Goal: Task Accomplishment & Management: Manage account settings

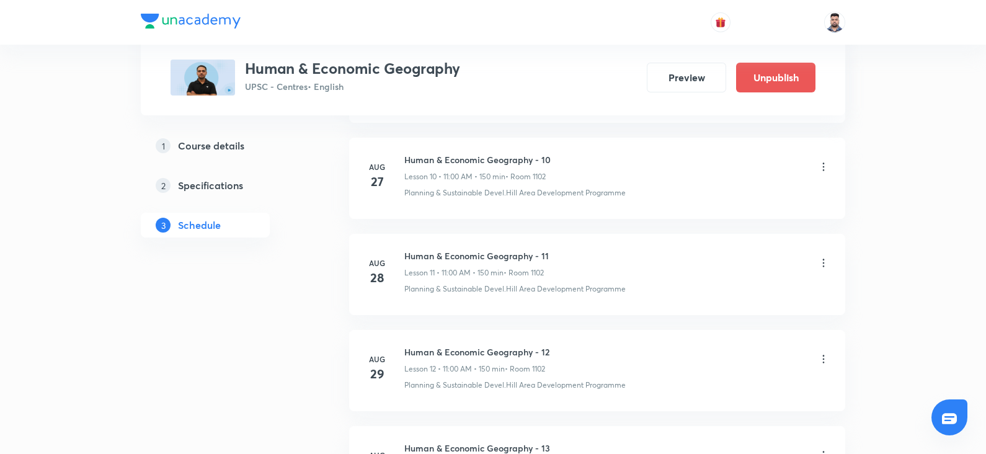
scroll to position [1786, 0]
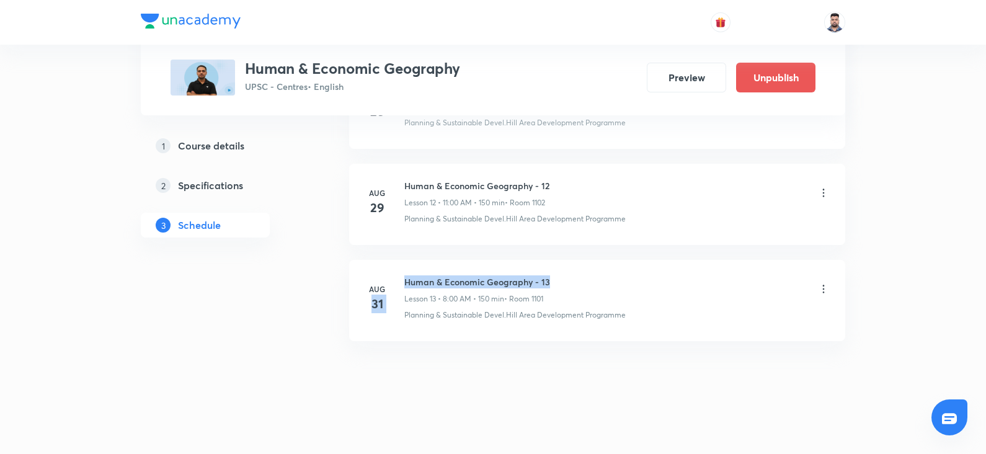
drag, startPoint x: 558, startPoint y: 279, endPoint x: 403, endPoint y: 278, distance: 155.7
click at [403, 278] on div "[DATE] Human & Economic Geography - 13 Lesson 13 • 8:00 AM • 150 min • Room 110…" at bounding box center [597, 297] width 465 height 45
click at [403, 278] on div "Aug 31 Human & Economic Geography - 13 Lesson 13 • 8:00 AM • 150 min • Room 110…" at bounding box center [597, 297] width 465 height 45
drag, startPoint x: 406, startPoint y: 277, endPoint x: 560, endPoint y: 268, distance: 154.7
click at [560, 268] on li "Aug 31 Human & Economic Geography - 13 Lesson 13 • 8:00 AM • 150 min • Room 110…" at bounding box center [597, 300] width 496 height 81
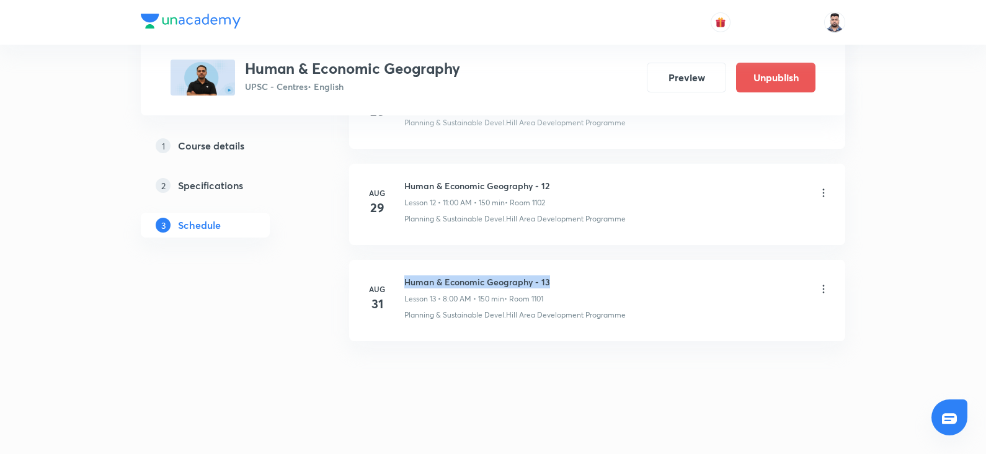
copy h6 "Human & Economic Geography - 13"
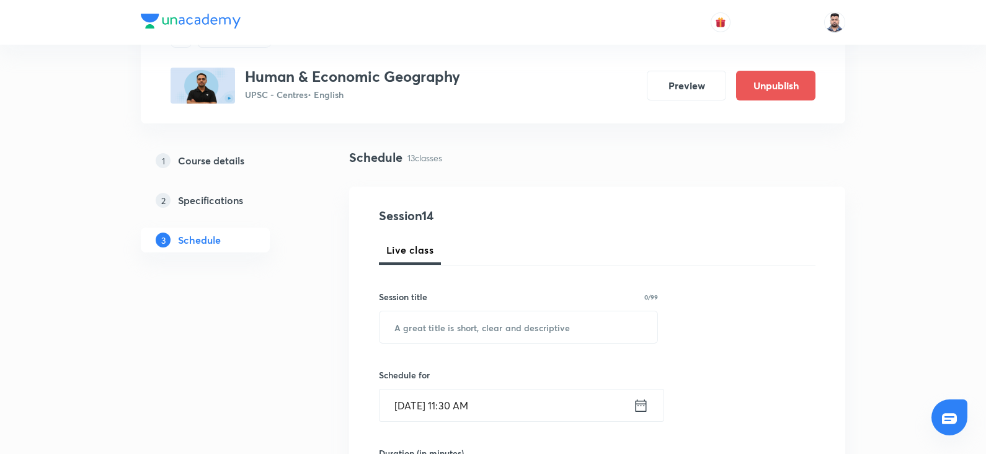
scroll to position [60, 0]
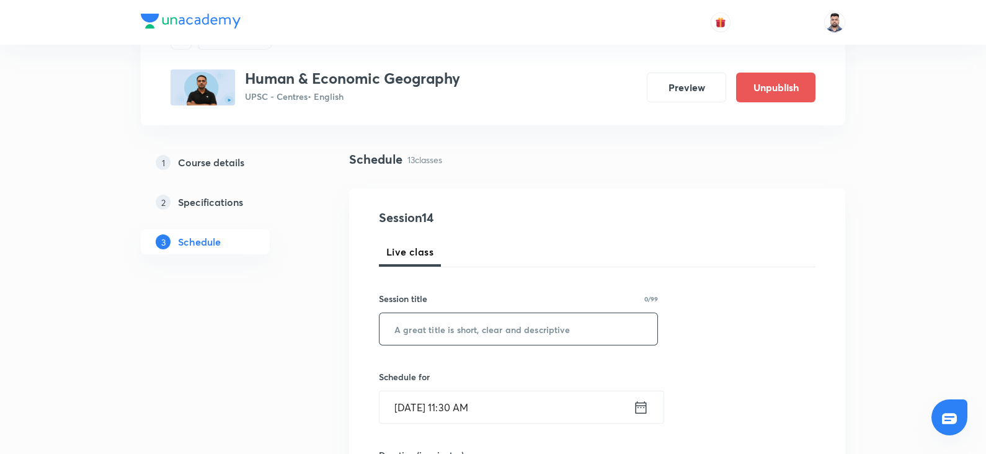
click at [438, 327] on input "text" at bounding box center [519, 329] width 278 height 32
paste input "Human & Economic Geography - 13"
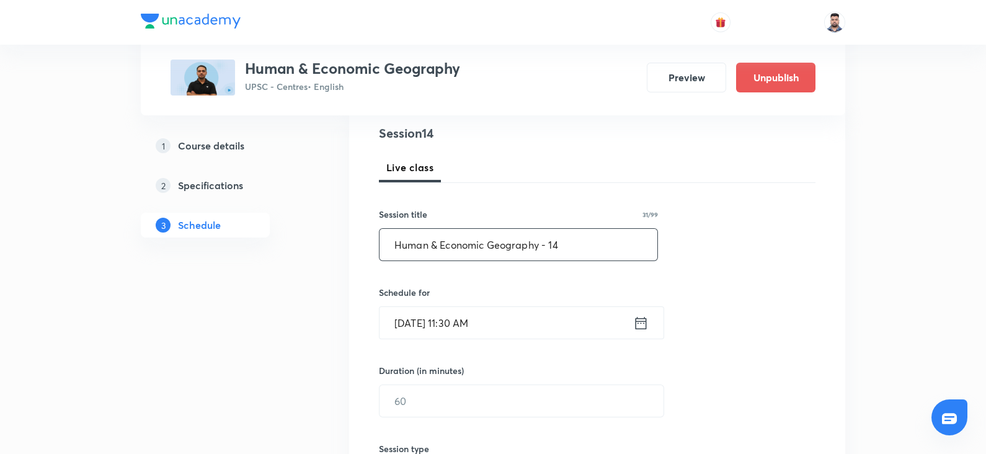
scroll to position [145, 0]
type input "Human & Economic Geography - 14"
click at [628, 316] on input "Aug 31, 2025, 11:30 AM" at bounding box center [507, 322] width 254 height 32
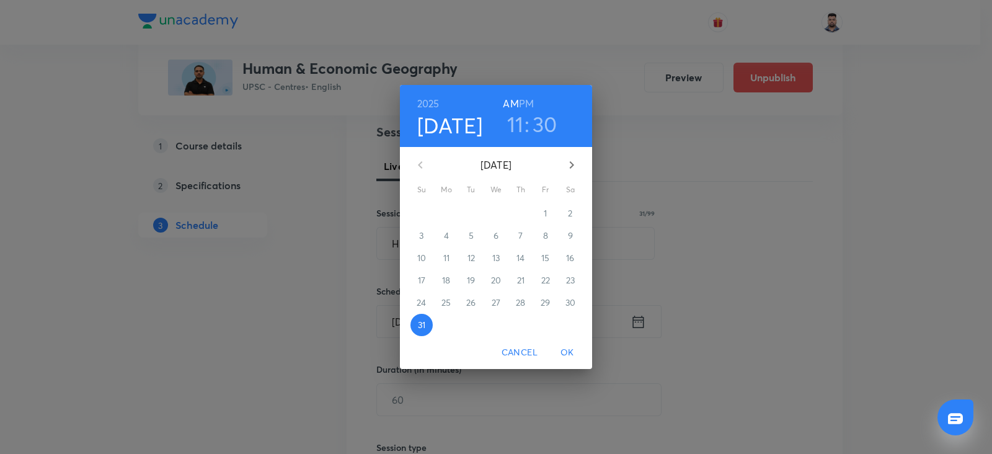
click at [542, 125] on h3 "30" at bounding box center [545, 124] width 25 height 26
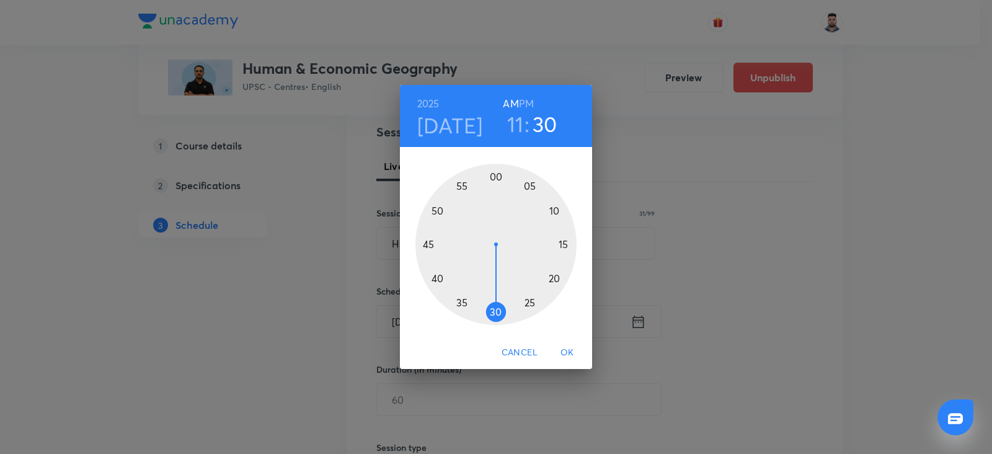
click at [425, 244] on div at bounding box center [496, 244] width 161 height 161
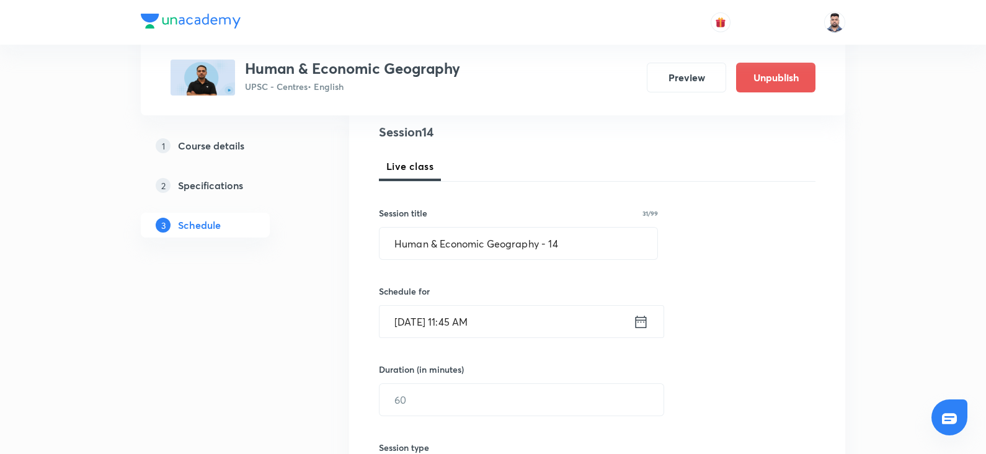
scroll to position [254, 0]
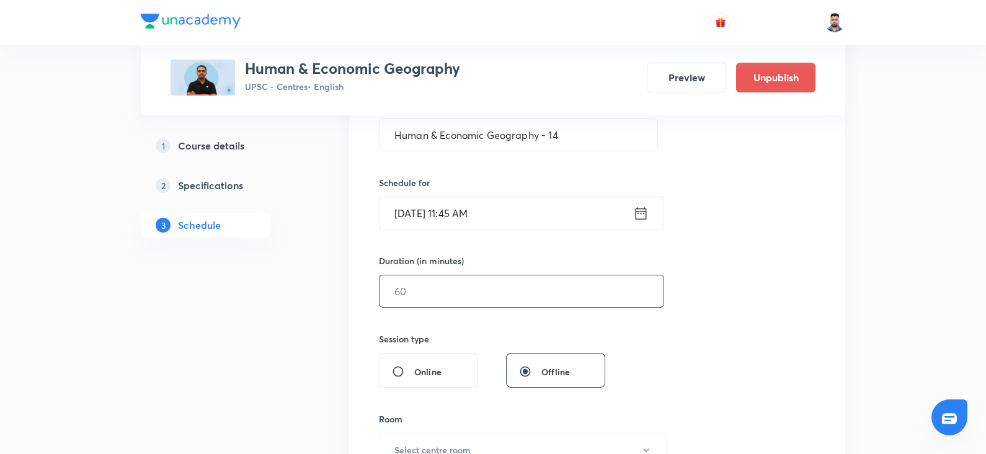
click at [440, 294] on input "text" at bounding box center [522, 291] width 284 height 32
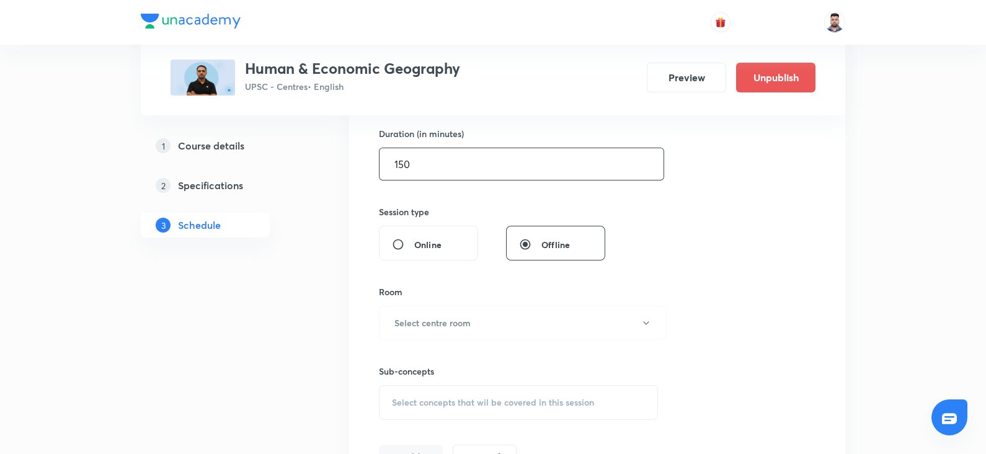
scroll to position [384, 0]
type input "150"
click at [454, 322] on h6 "Select centre room" at bounding box center [432, 319] width 76 height 13
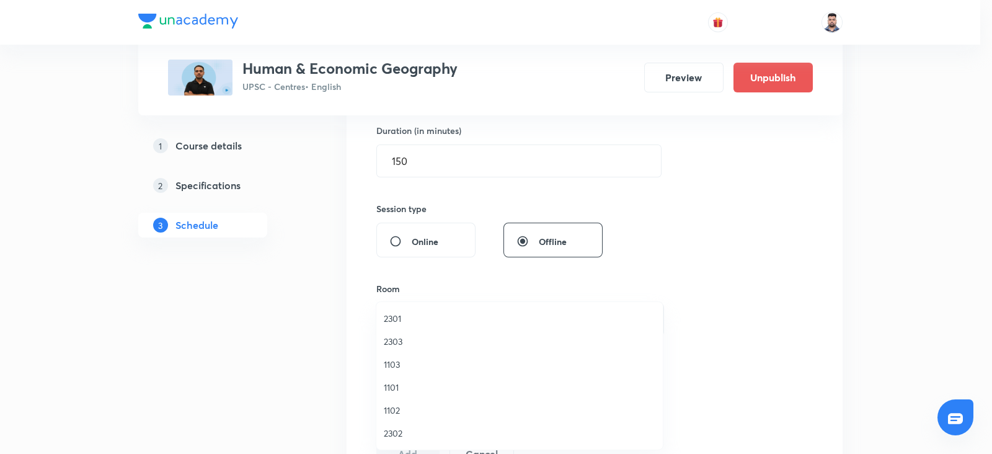
click at [396, 392] on span "1101" at bounding box center [520, 387] width 272 height 13
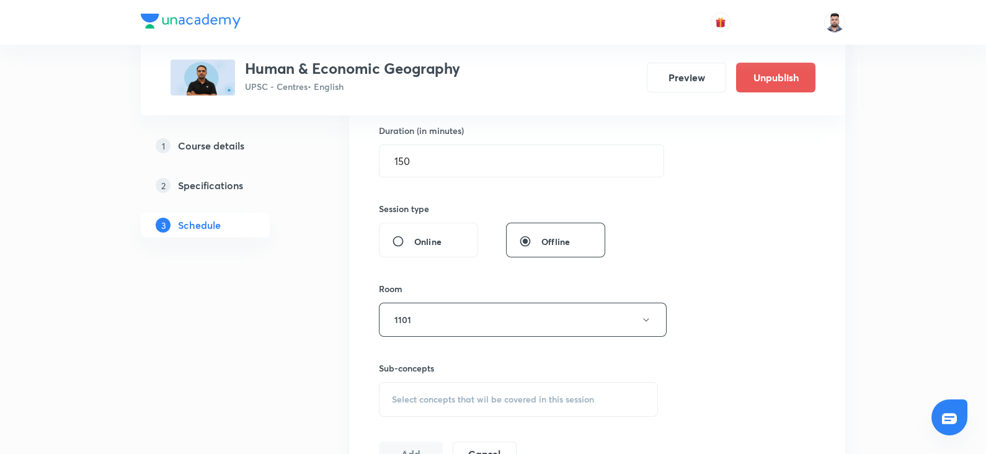
click at [349, 365] on div "Session 14 Live class Session title 31/99 Human & Economic Geography - 14 ​ Sch…" at bounding box center [597, 175] width 496 height 622
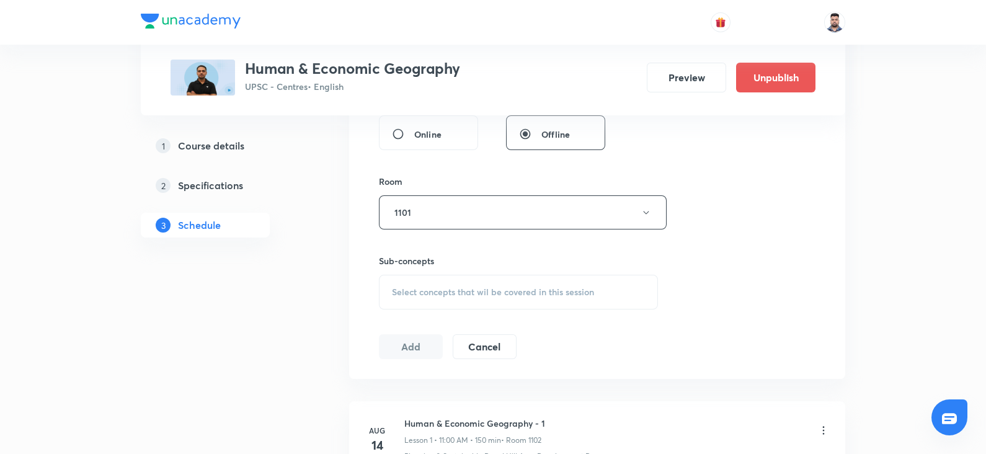
scroll to position [530, 0]
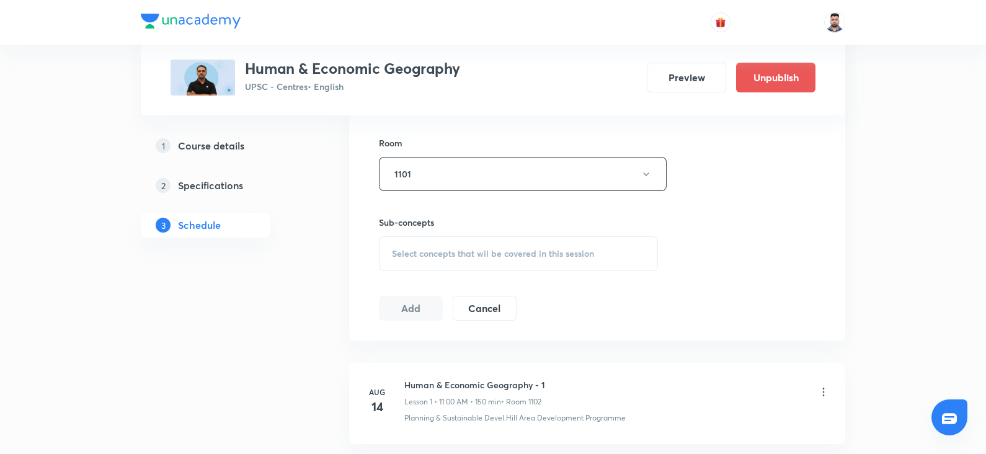
click at [428, 249] on span "Select concepts that wil be covered in this session" at bounding box center [493, 254] width 202 height 10
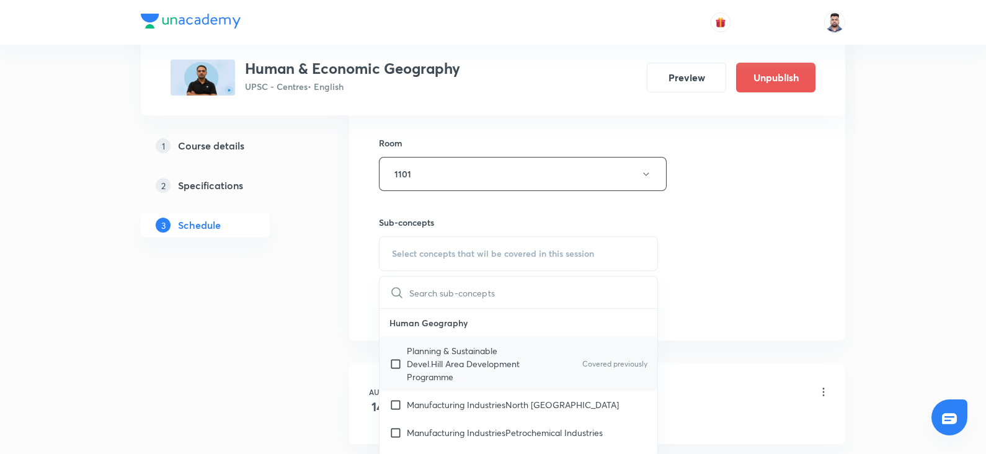
click at [437, 355] on p "Planning & Sustainable Devel.Hill Area Development Programme" at bounding box center [469, 363] width 125 height 39
checkbox input "true"
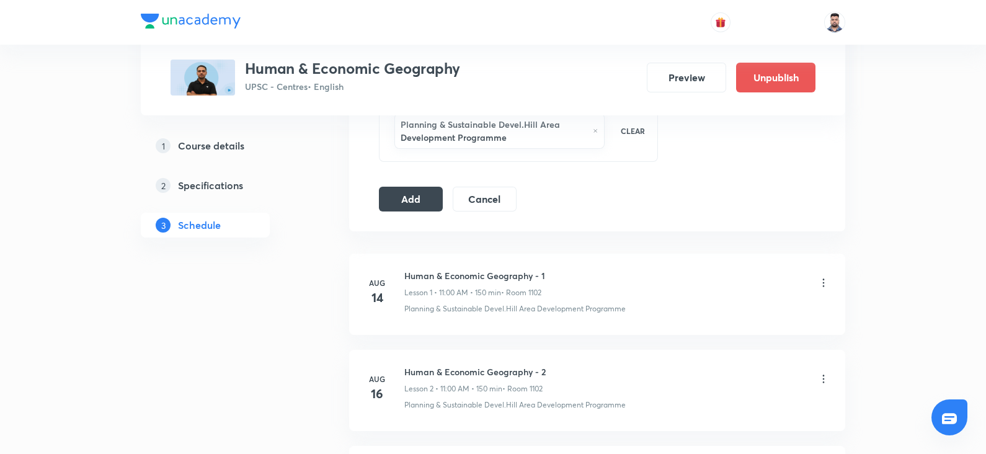
scroll to position [667, 0]
click at [417, 203] on button "Add" at bounding box center [411, 197] width 64 height 25
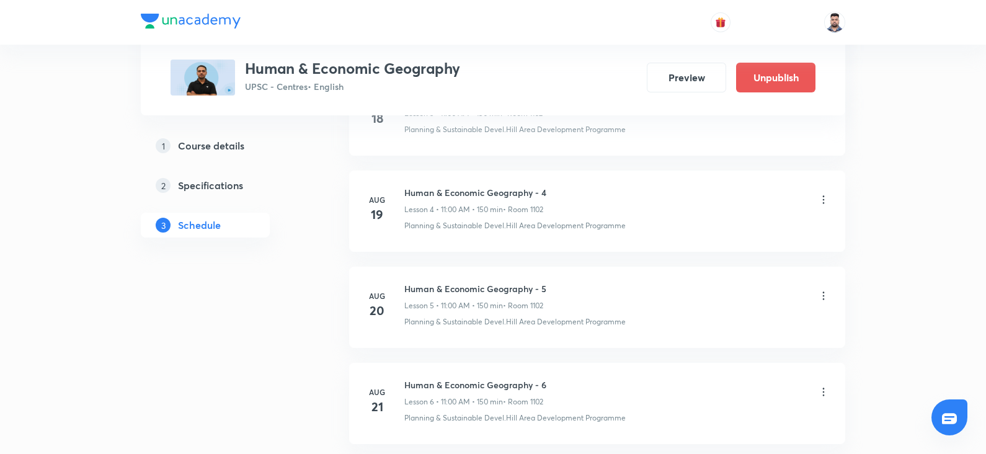
scroll to position [492, 0]
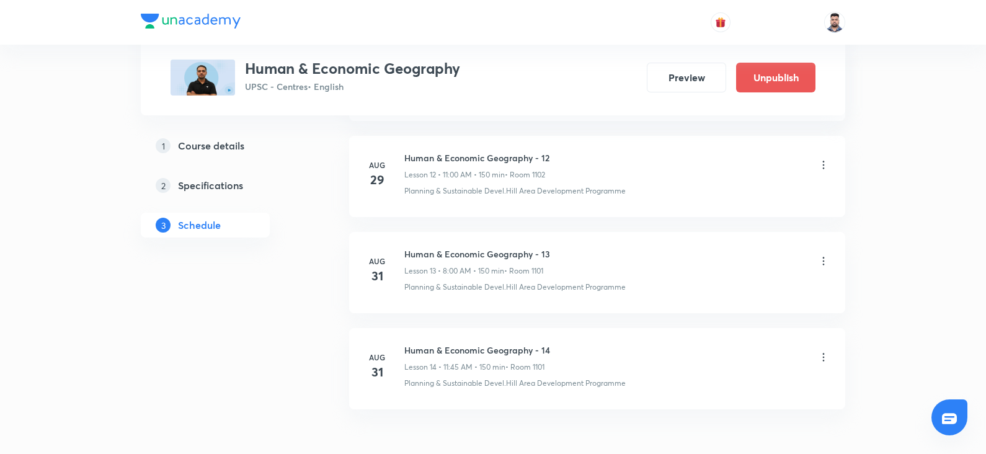
scroll to position [1813, 0]
drag, startPoint x: 558, startPoint y: 347, endPoint x: 407, endPoint y: 349, distance: 151.3
click at [407, 349] on div "Human & Economic Geography - 14 Lesson 14 • 11:45 AM • 150 min • Room 1101" at bounding box center [616, 358] width 425 height 29
copy h6 "Human & Economic Geography - 14"
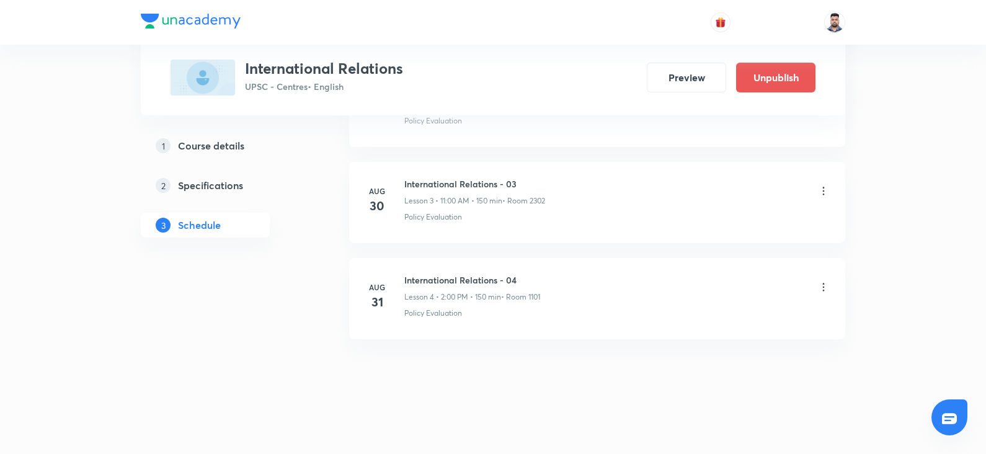
click at [831, 282] on li "[DATE] International Relations - 04 Lesson 4 • 2:00 PM • 150 min • Room 1101 Po…" at bounding box center [597, 298] width 496 height 81
click at [825, 285] on icon at bounding box center [823, 287] width 12 height 12
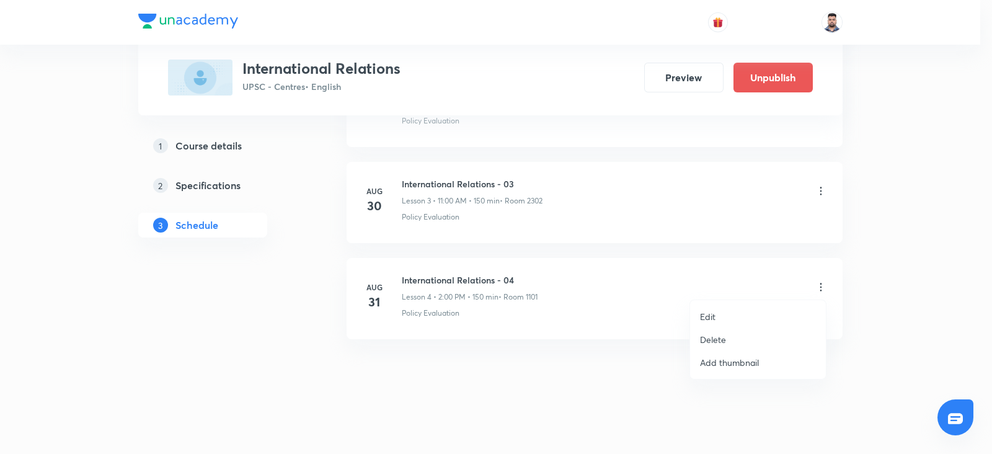
click at [696, 315] on li "Edit" at bounding box center [758, 316] width 136 height 23
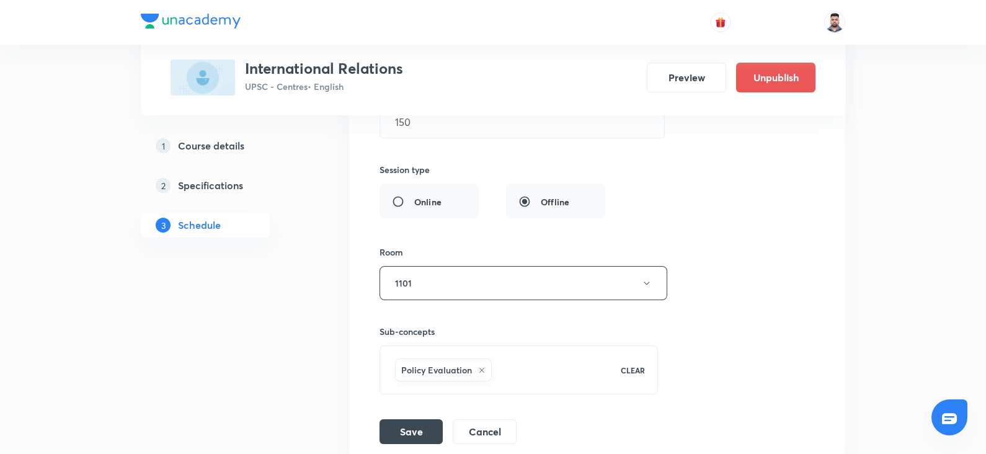
scroll to position [710, 0]
click at [413, 272] on button "1101" at bounding box center [524, 282] width 288 height 34
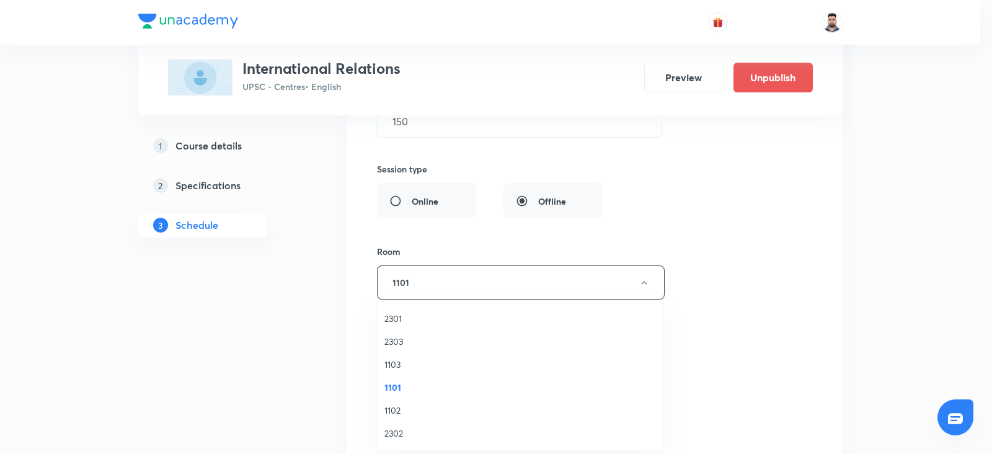
click at [396, 411] on span "1102" at bounding box center [521, 410] width 272 height 13
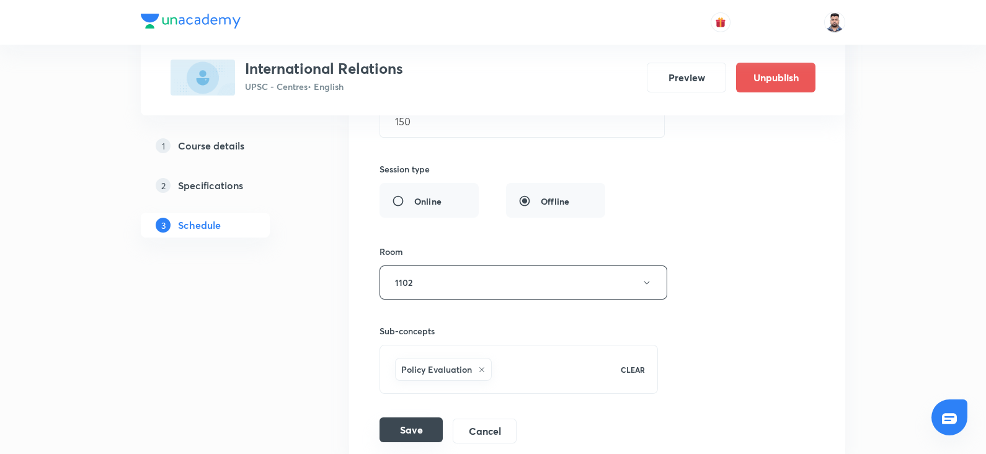
click at [393, 429] on button "Save" at bounding box center [411, 429] width 63 height 25
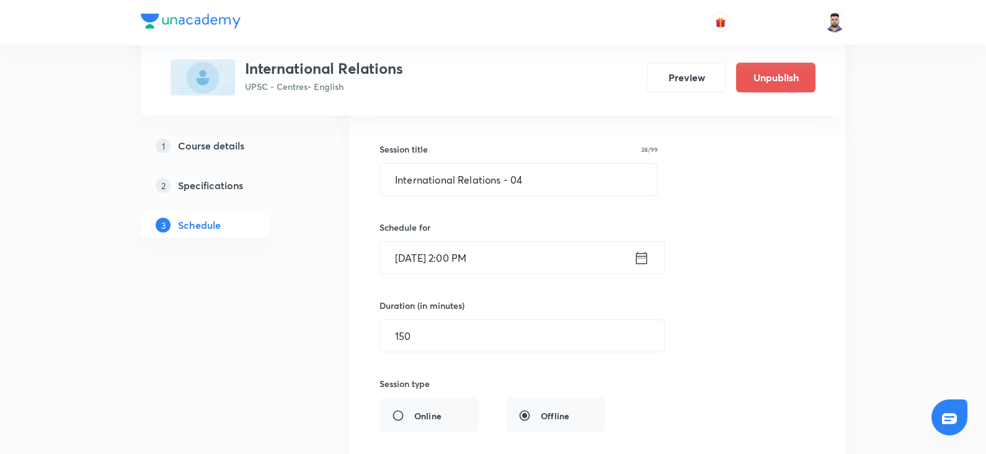
scroll to position [494, 0]
